Goal: Browse casually

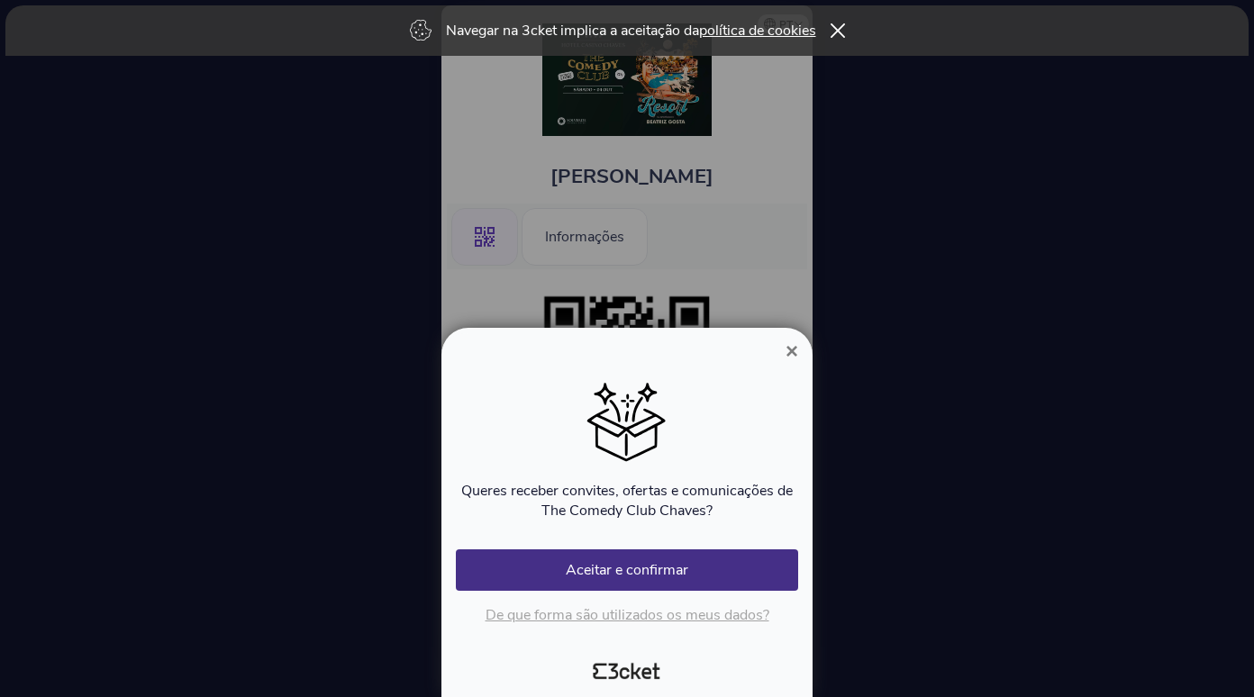
click at [791, 347] on span "×" at bounding box center [792, 351] width 13 height 24
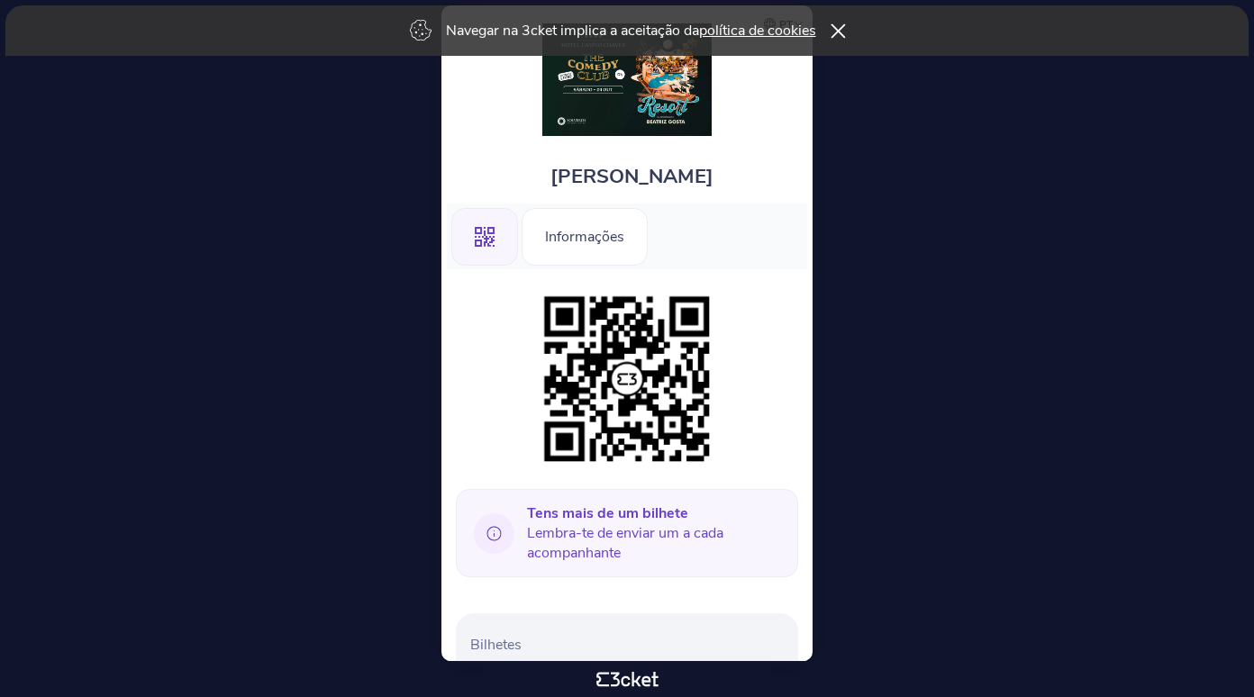
click at [841, 30] on icon at bounding box center [838, 30] width 14 height 14
click at [837, 24] on icon at bounding box center [837, 30] width 15 height 14
